Goal: Share content: Share content

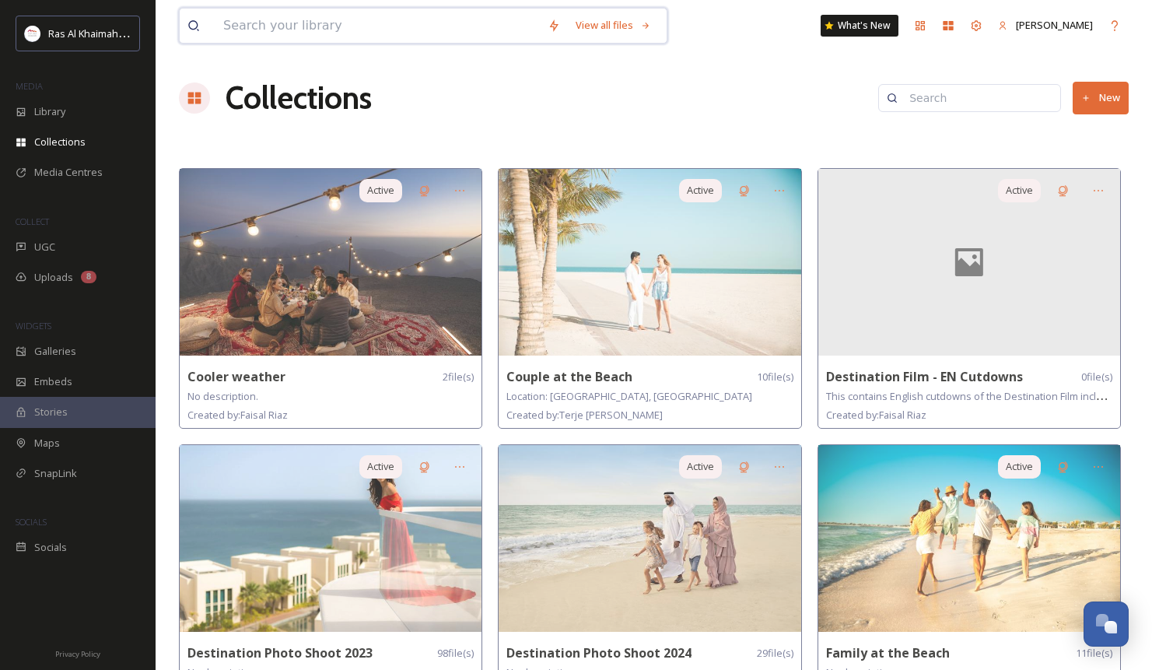
click at [329, 31] on input at bounding box center [377, 26] width 324 height 34
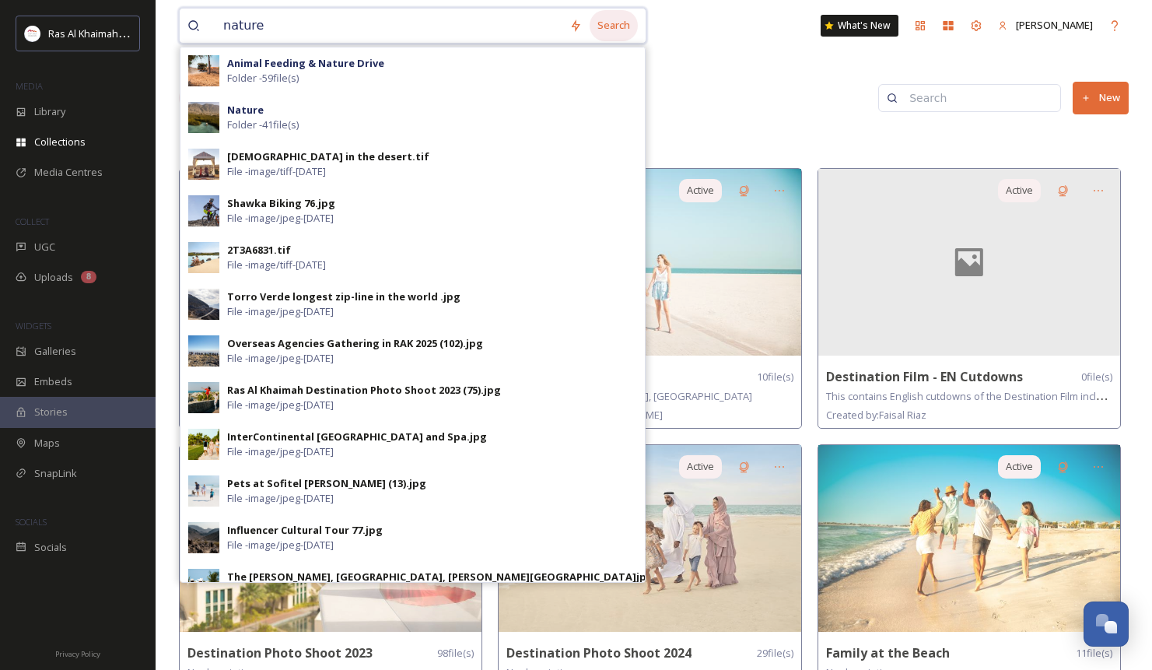
type input "nature"
click at [628, 23] on div "Search" at bounding box center [614, 25] width 48 height 30
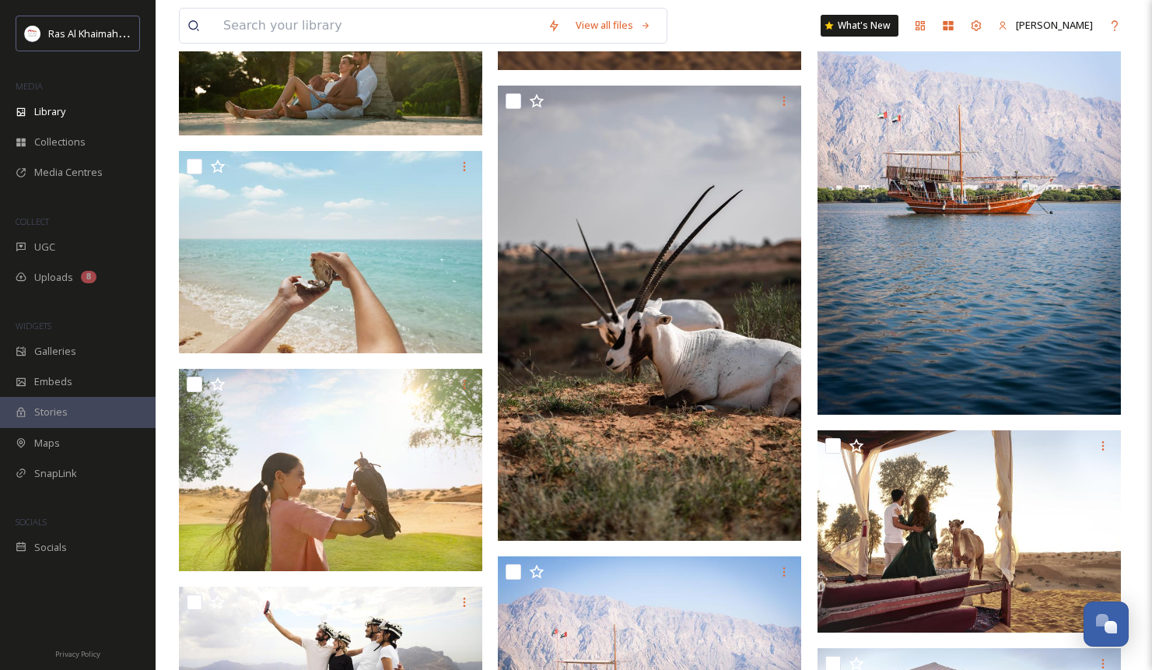
scroll to position [23863, 0]
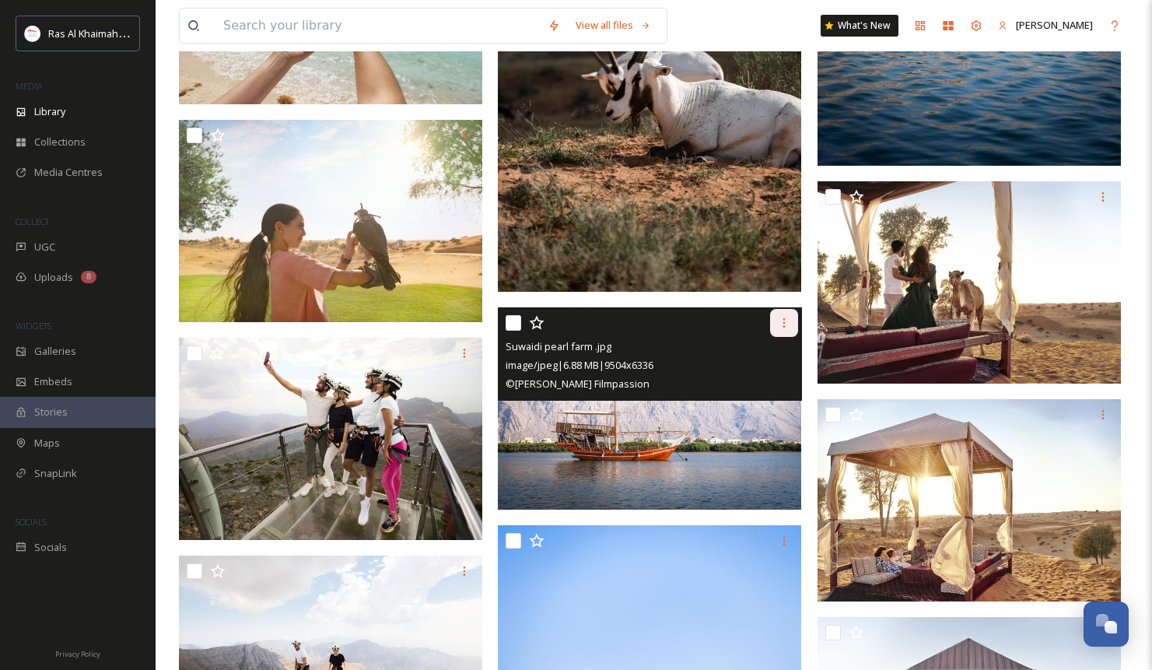
click at [784, 332] on div at bounding box center [784, 323] width 28 height 28
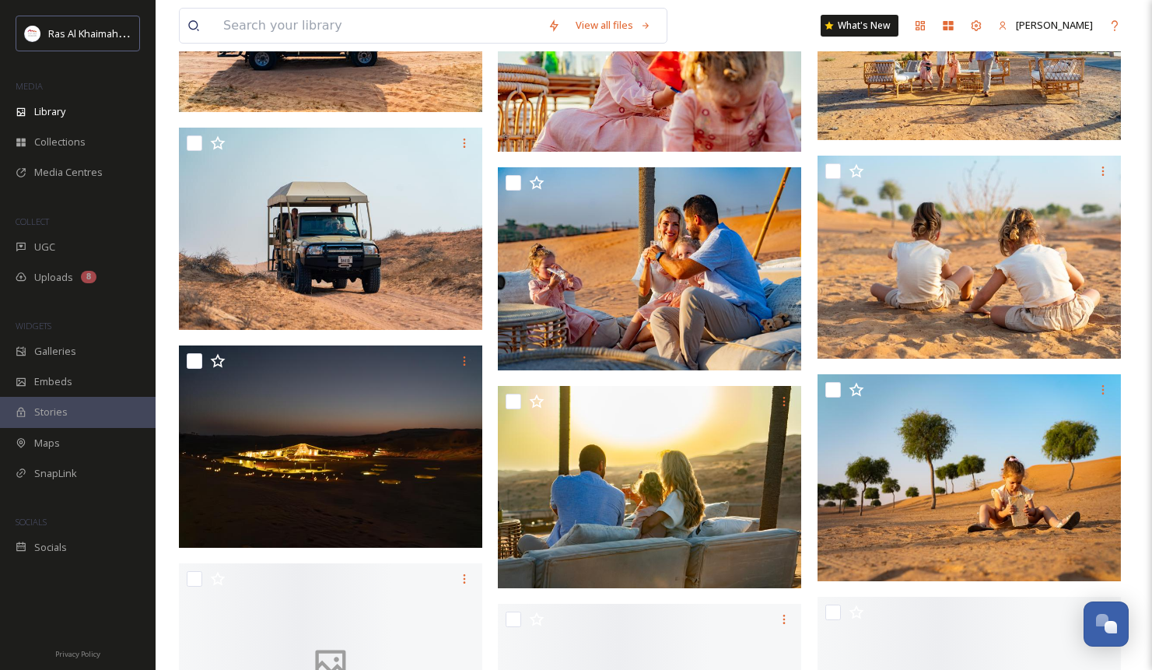
scroll to position [28823, 0]
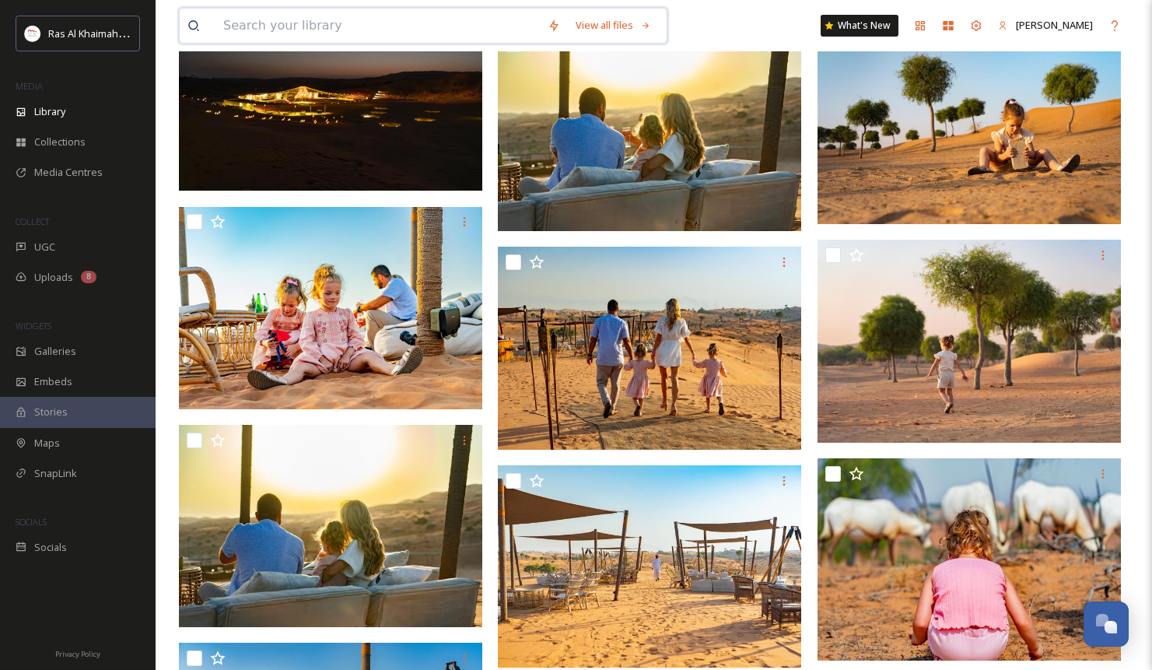
click at [289, 34] on input at bounding box center [377, 26] width 324 height 34
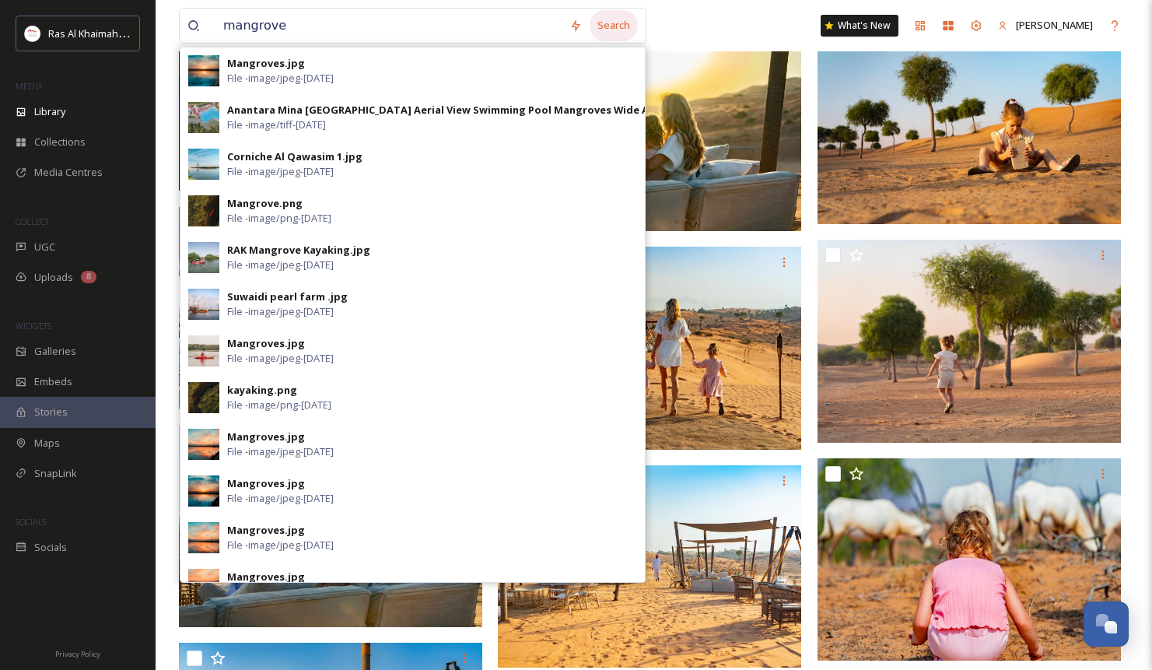
click at [619, 30] on div "Search" at bounding box center [614, 25] width 48 height 30
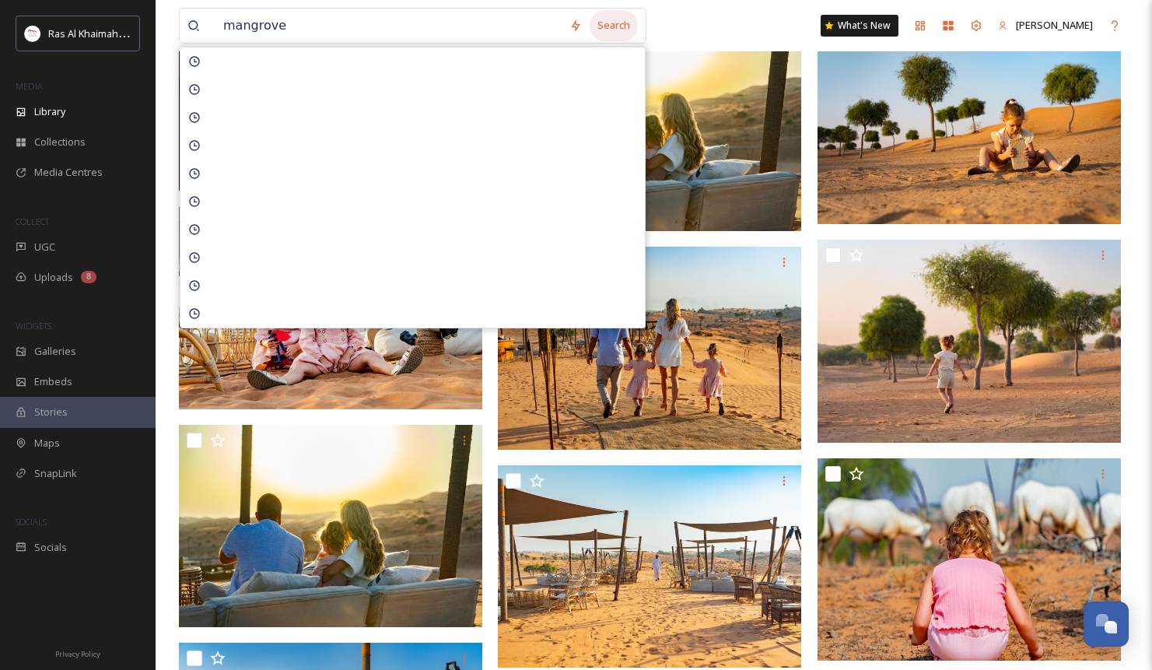
click at [630, 23] on div "Search" at bounding box center [614, 25] width 48 height 30
click at [629, 21] on div "Search" at bounding box center [614, 25] width 48 height 30
click at [334, 10] on input "mangrove" at bounding box center [388, 26] width 346 height 34
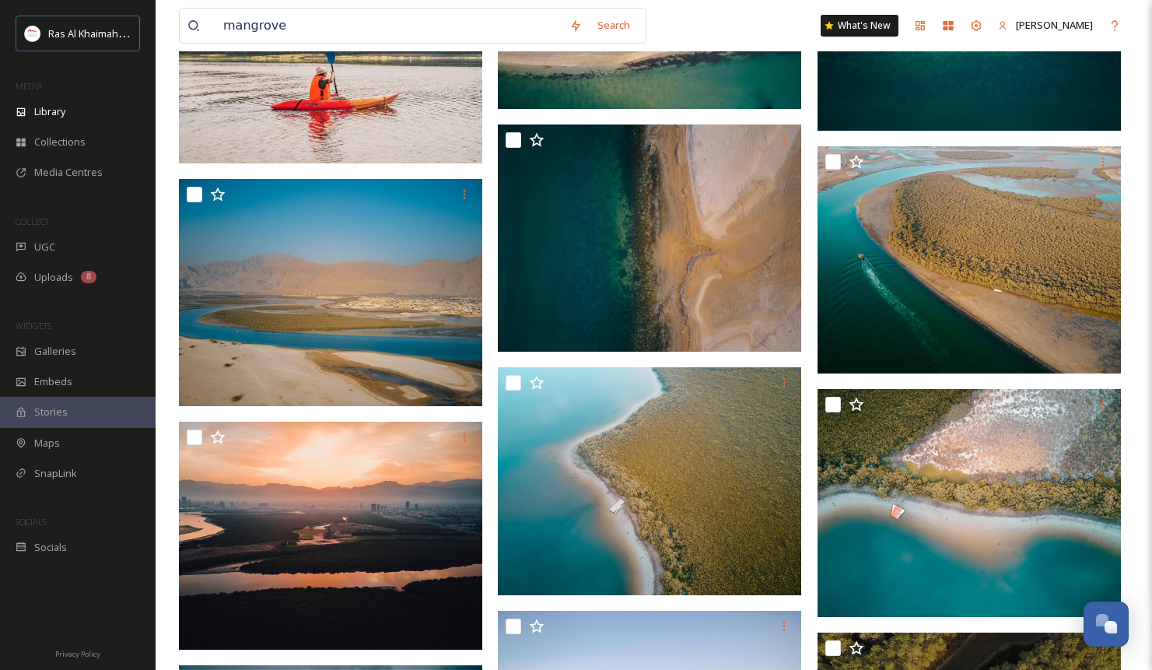
scroll to position [3177, 0]
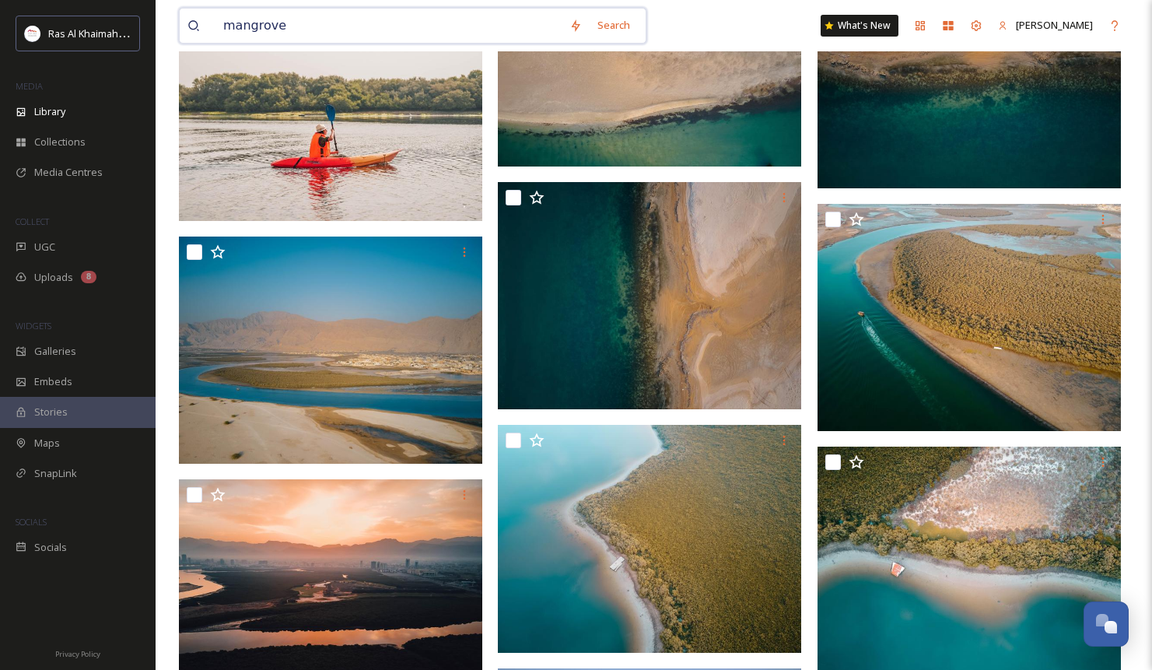
drag, startPoint x: 300, startPoint y: 20, endPoint x: 139, endPoint y: 6, distance: 161.6
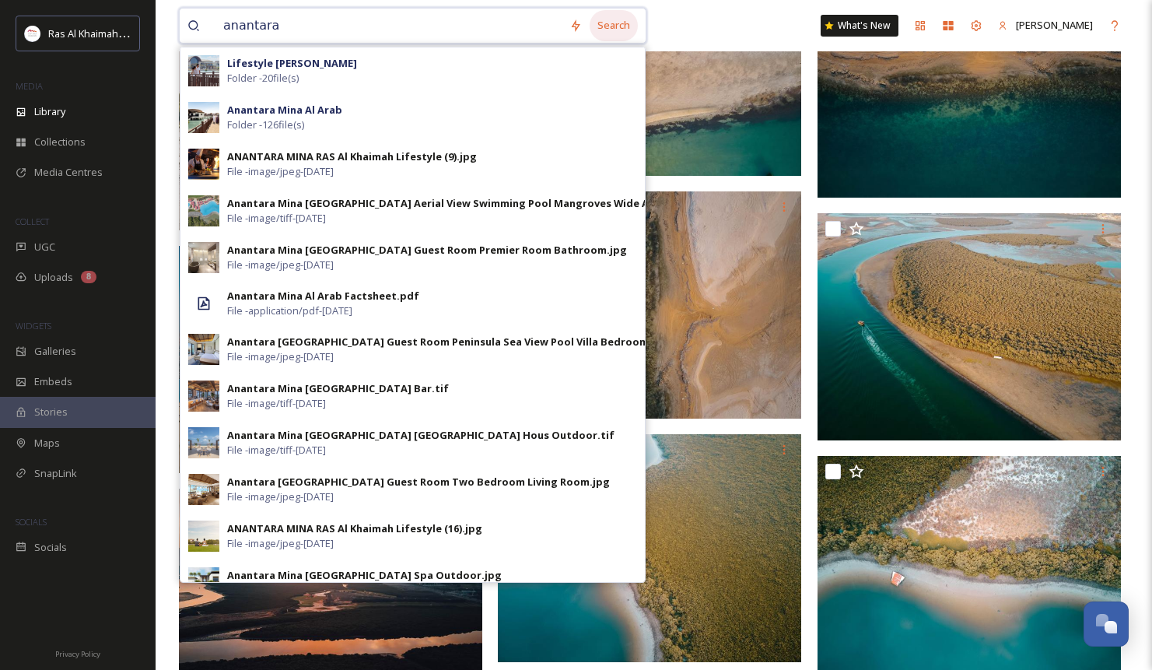
type input "anantara"
click at [636, 31] on div "Search" at bounding box center [614, 25] width 48 height 30
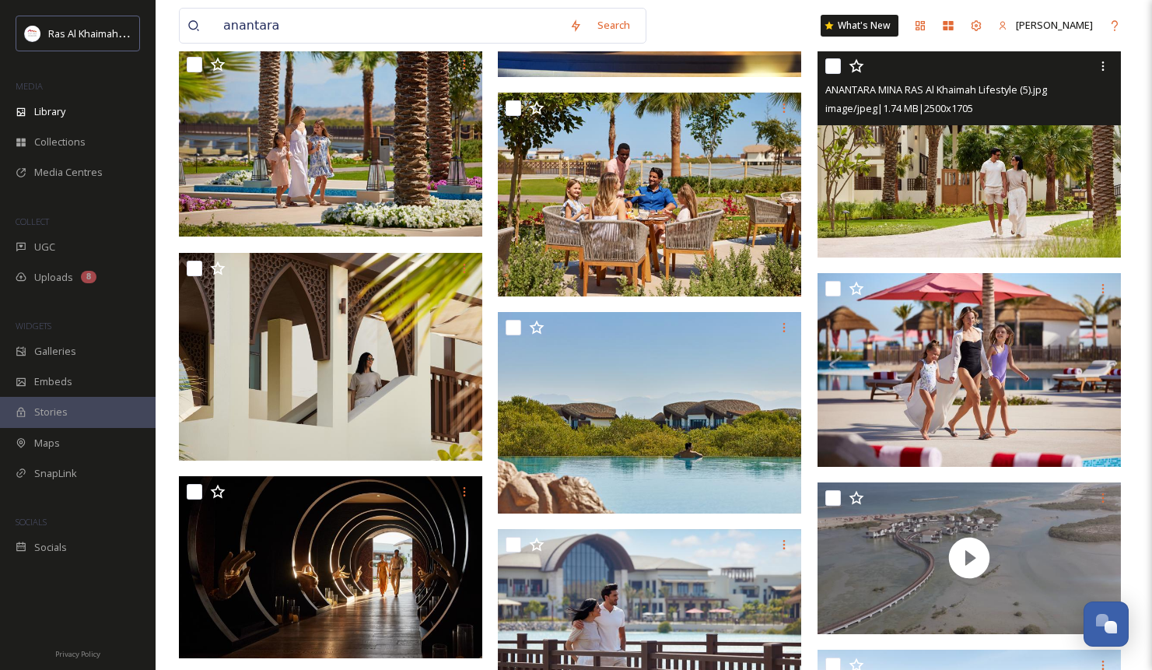
scroll to position [1153, 0]
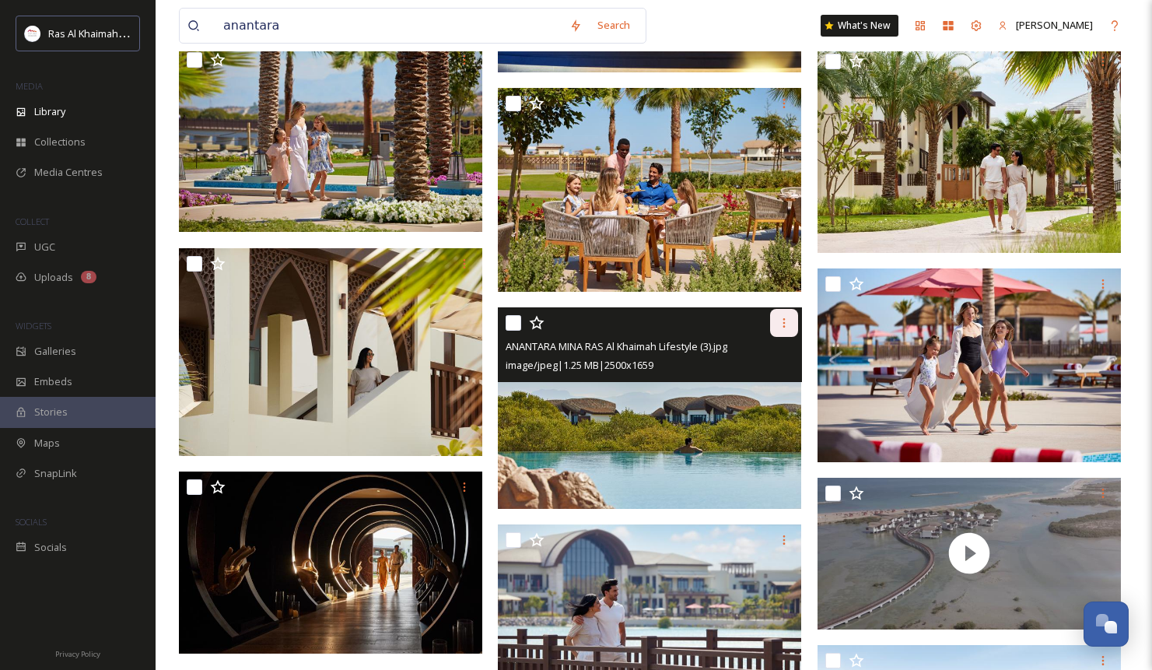
click at [789, 317] on icon at bounding box center [784, 323] width 12 height 12
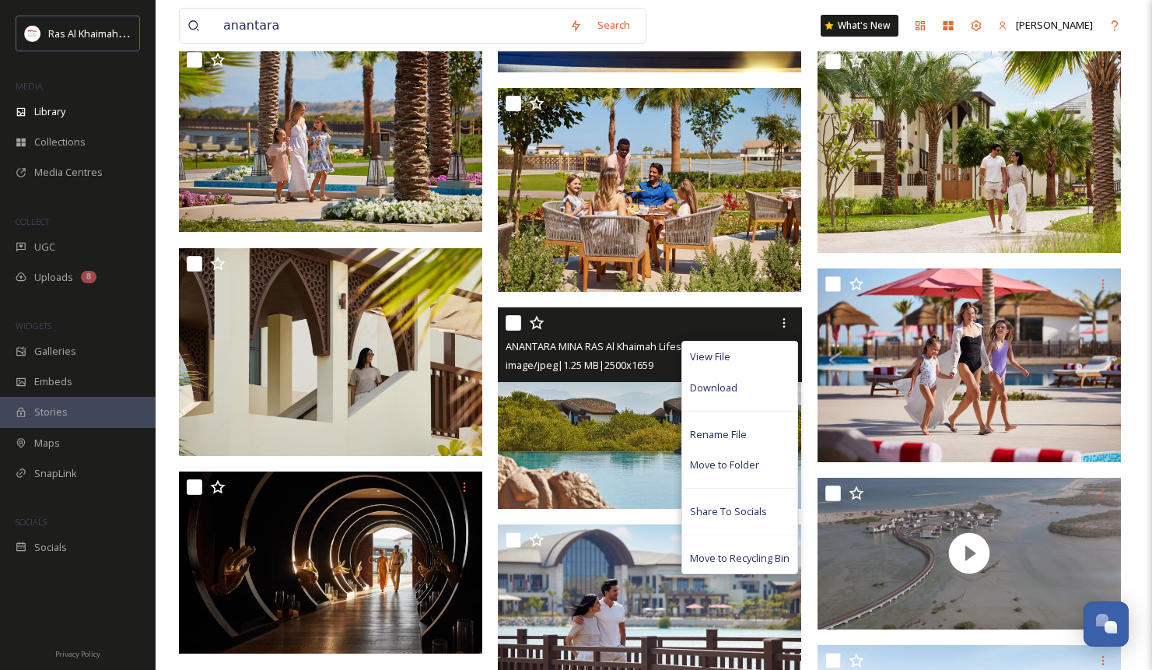
click at [560, 397] on img at bounding box center [649, 407] width 303 height 201
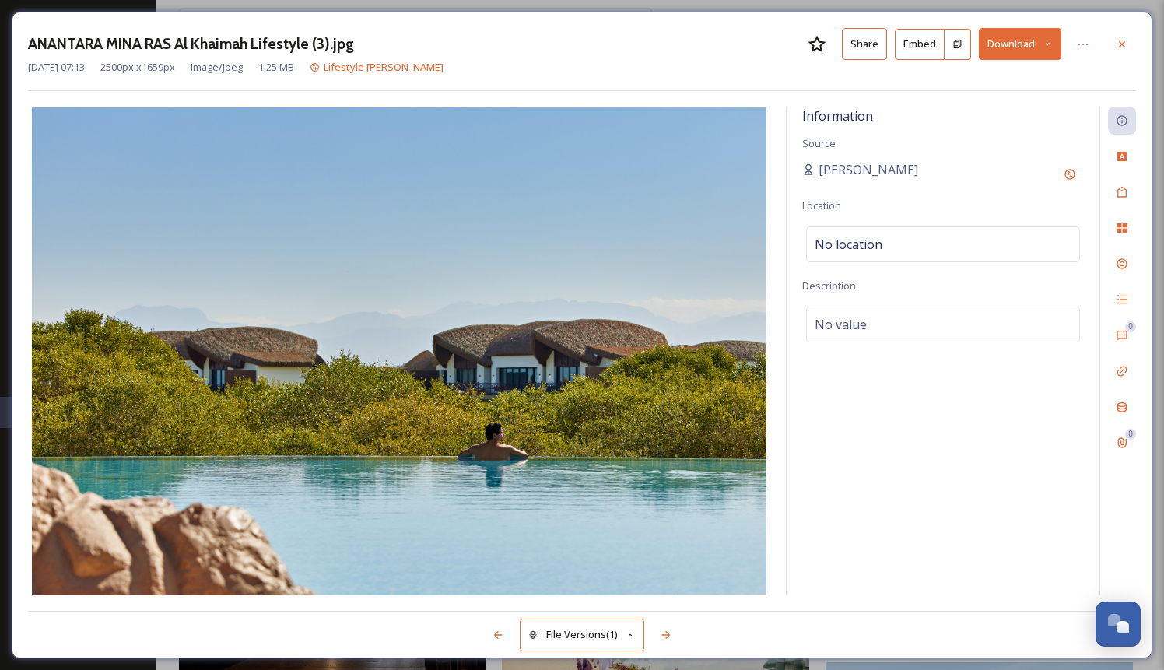
click at [868, 44] on button "Share" at bounding box center [864, 44] width 45 height 32
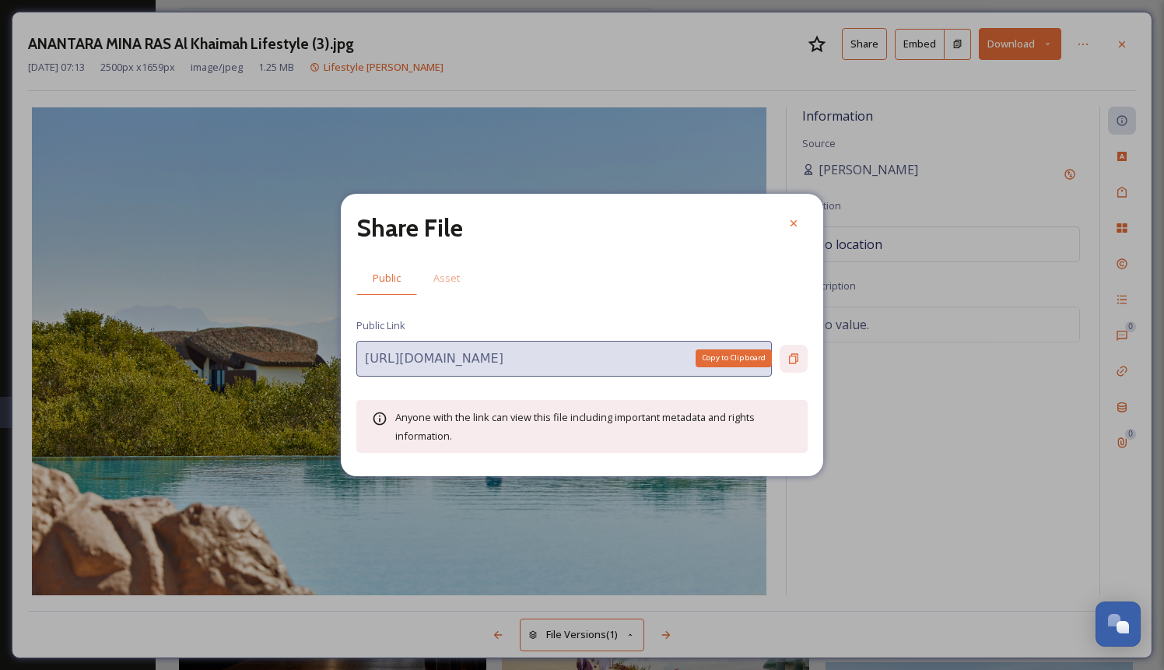
click at [790, 345] on div "Copy to Clipboard" at bounding box center [793, 359] width 28 height 28
click at [793, 219] on icon at bounding box center [793, 223] width 12 height 12
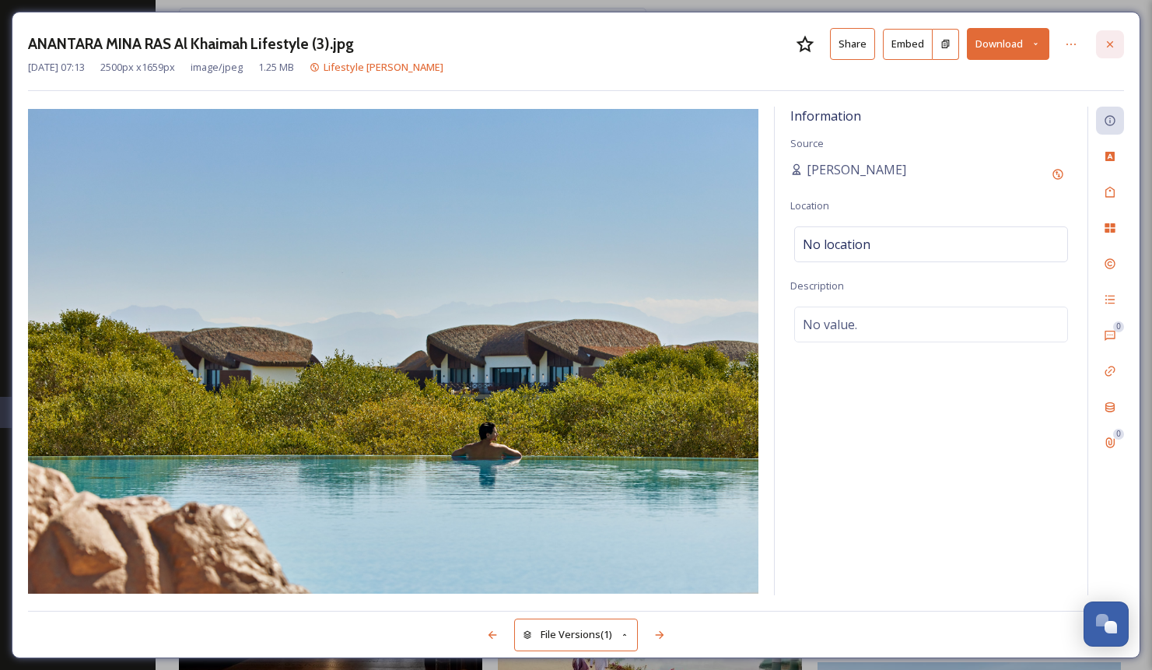
click at [1111, 40] on icon at bounding box center [1110, 44] width 12 height 12
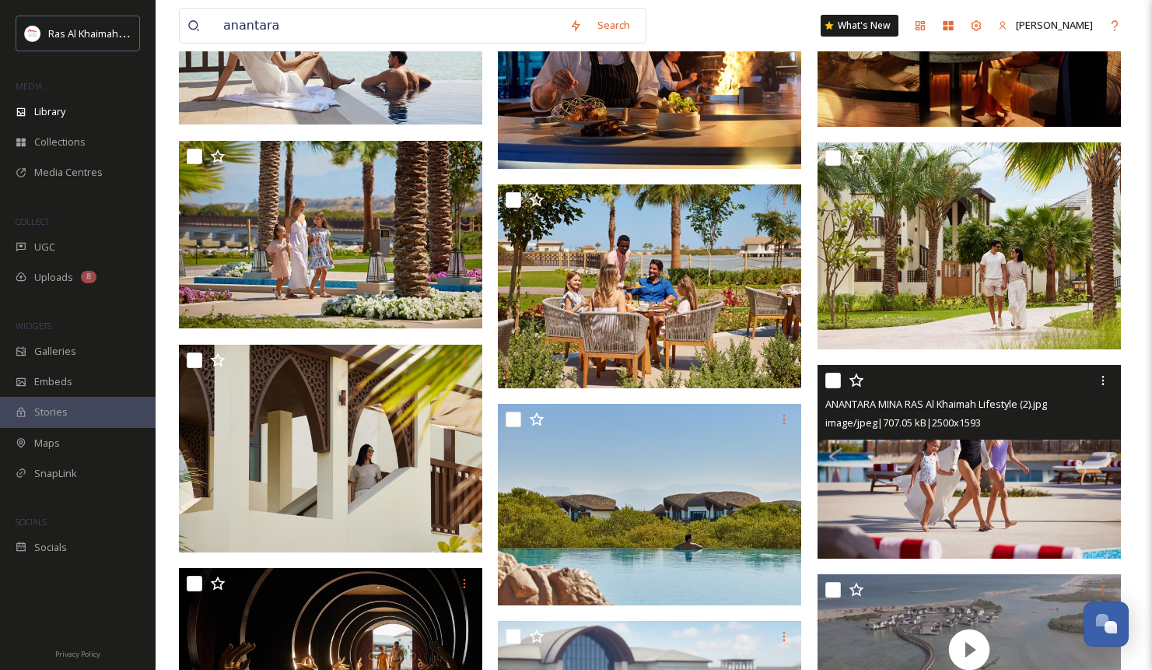
scroll to position [1066, 0]
